Goal: Information Seeking & Learning: Learn about a topic

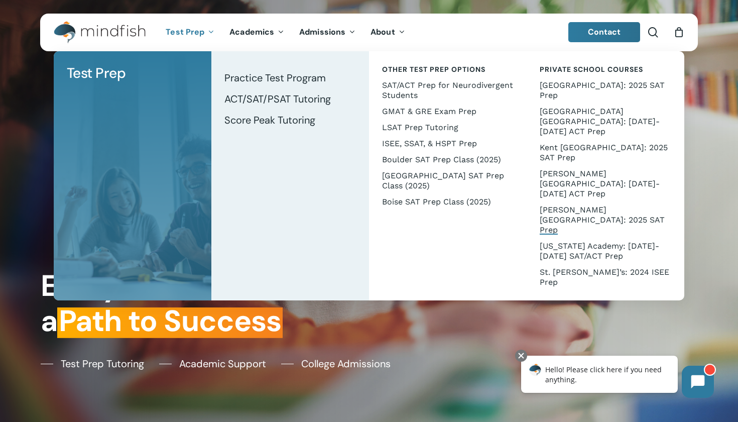
click at [561, 205] on span "[PERSON_NAME][GEOGRAPHIC_DATA]: 2025 SAT Prep" at bounding box center [602, 220] width 125 height 30
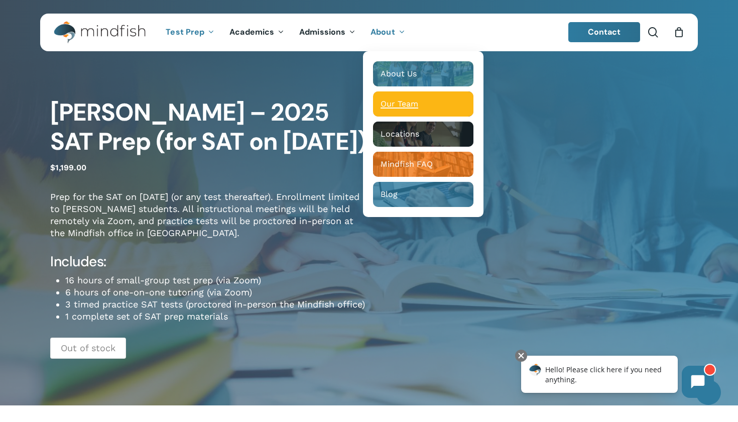
click at [385, 102] on span "Our Team" at bounding box center [399, 104] width 38 height 10
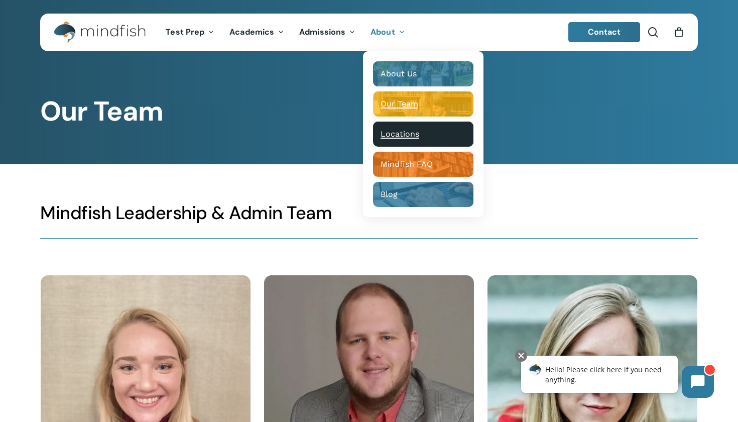
click at [387, 138] on span "Locations" at bounding box center [399, 134] width 39 height 10
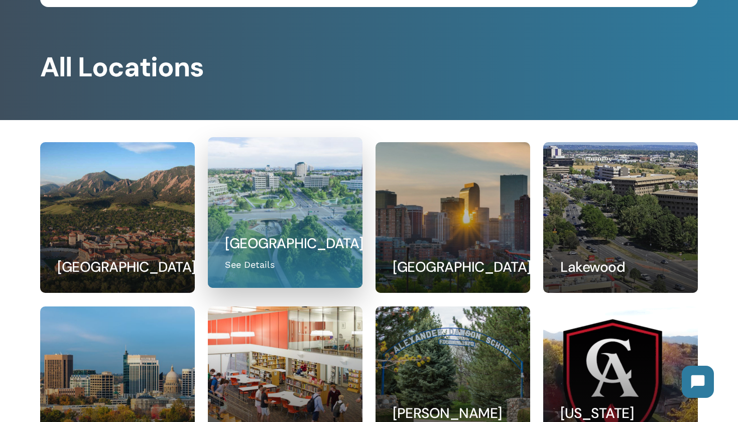
scroll to position [145, 0]
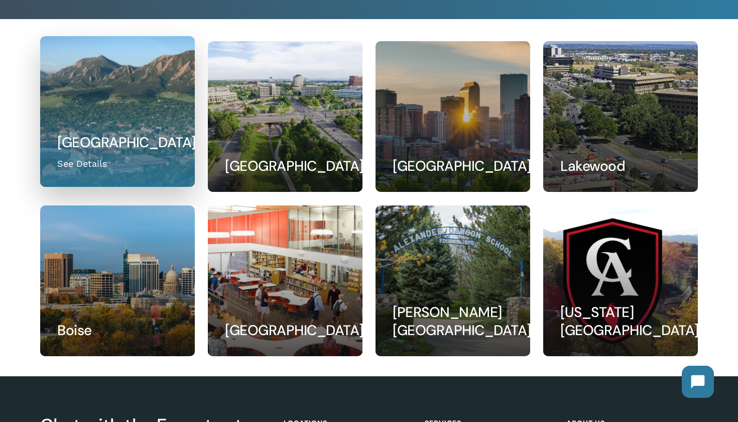
click at [138, 108] on link at bounding box center [117, 112] width 153 height 150
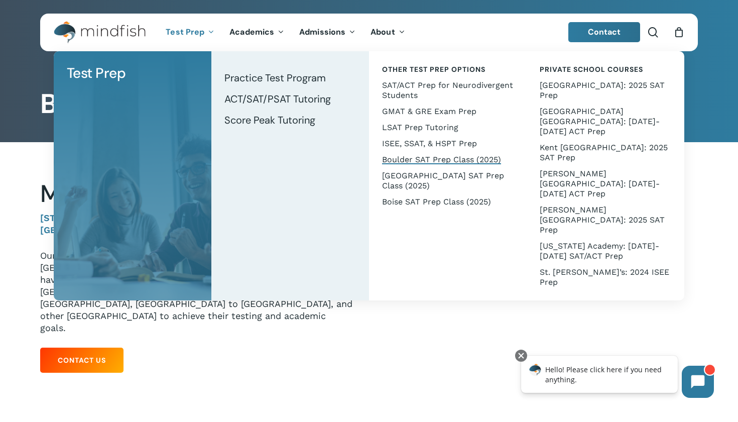
click at [485, 156] on span "Boulder SAT Prep Class (2025)" at bounding box center [441, 160] width 119 height 10
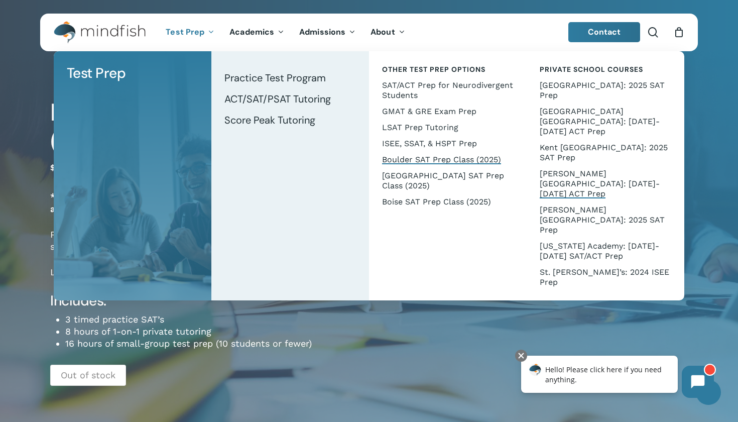
click at [558, 169] on span "[PERSON_NAME][GEOGRAPHIC_DATA]: [DATE]-[DATE] ACT Prep" at bounding box center [600, 184] width 120 height 30
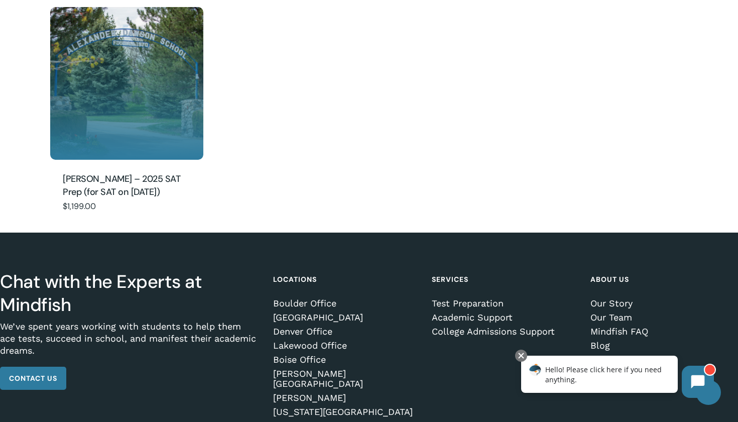
scroll to position [1043, 0]
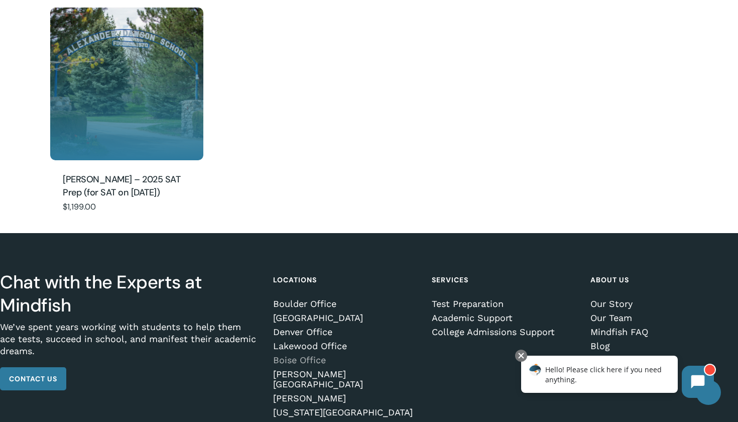
click at [310, 355] on link "Boise Office" at bounding box center [345, 360] width 144 height 10
click at [606, 369] on link "Jobs" at bounding box center [662, 374] width 144 height 10
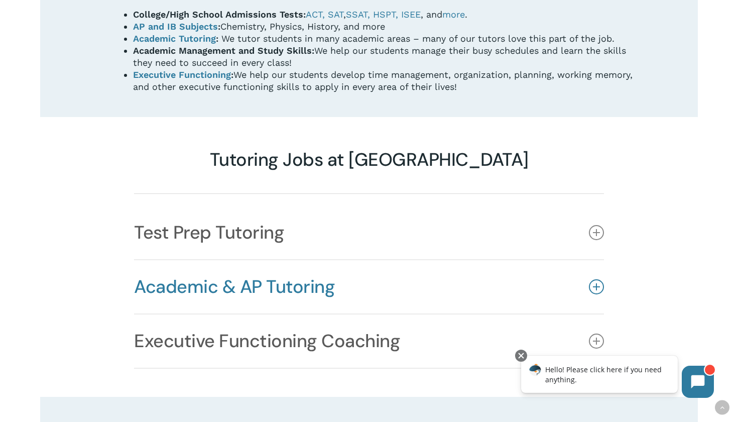
scroll to position [701, 0]
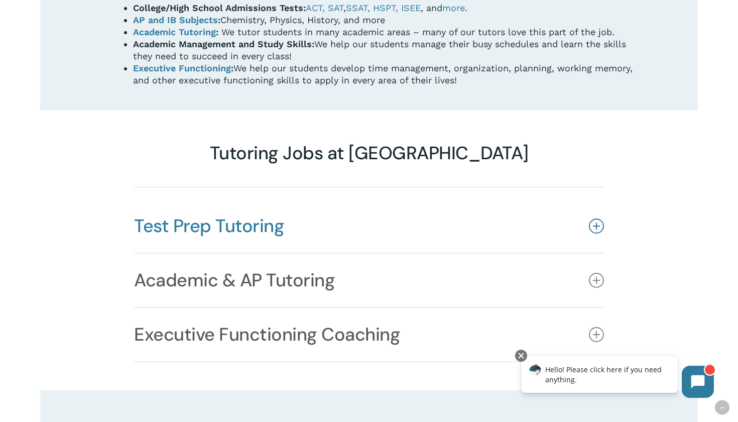
click at [277, 199] on link "Test Prep Tutoring" at bounding box center [369, 225] width 470 height 53
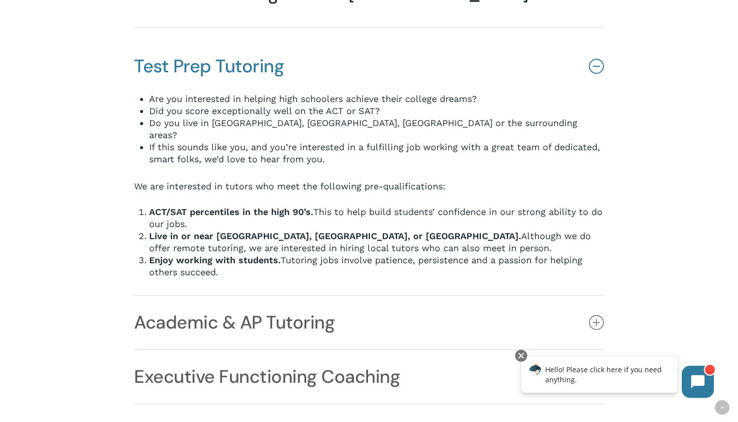
scroll to position [862, 0]
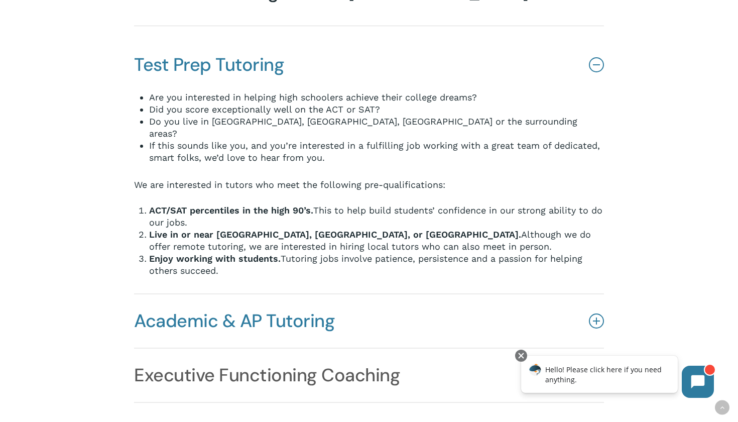
click at [168, 294] on link "Academic & AP Tutoring" at bounding box center [369, 320] width 470 height 53
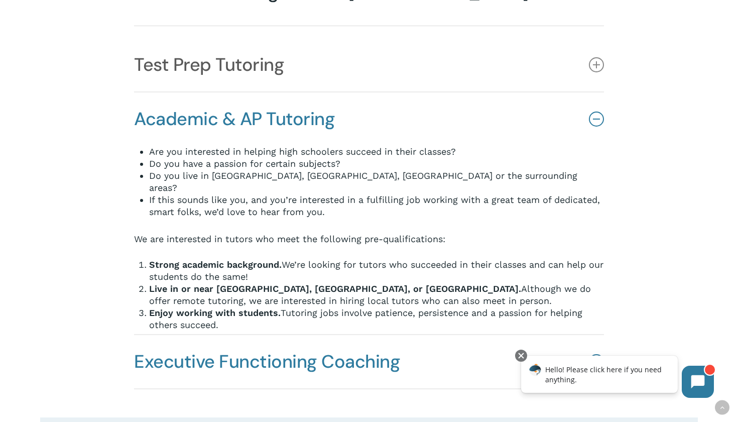
click at [175, 335] on link "Executive Functioning Coaching" at bounding box center [369, 361] width 470 height 53
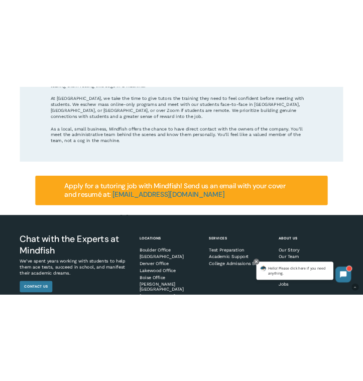
scroll to position [1595, 0]
